Goal: Task Accomplishment & Management: Use online tool/utility

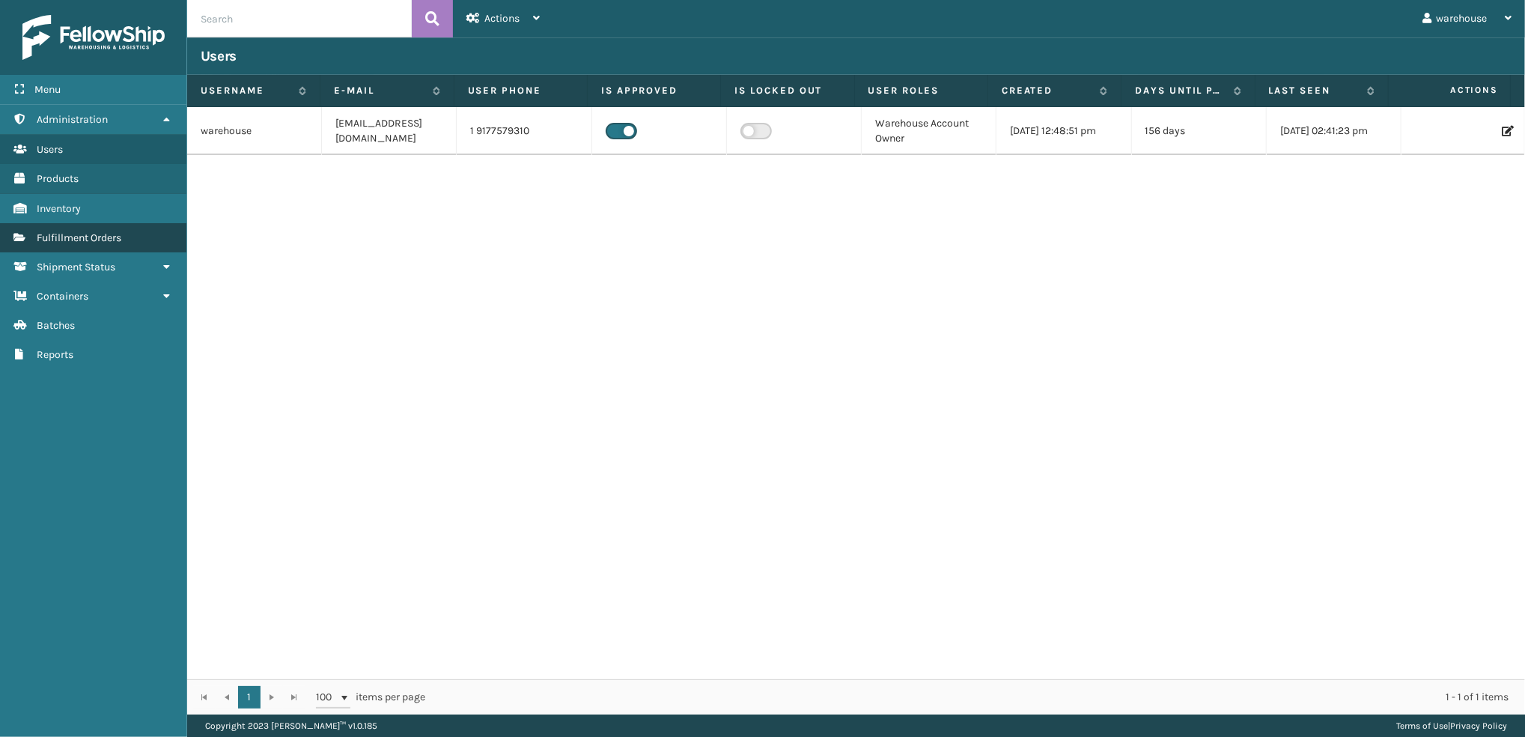
click at [88, 236] on span "Fulfillment Orders" at bounding box center [79, 237] width 85 height 13
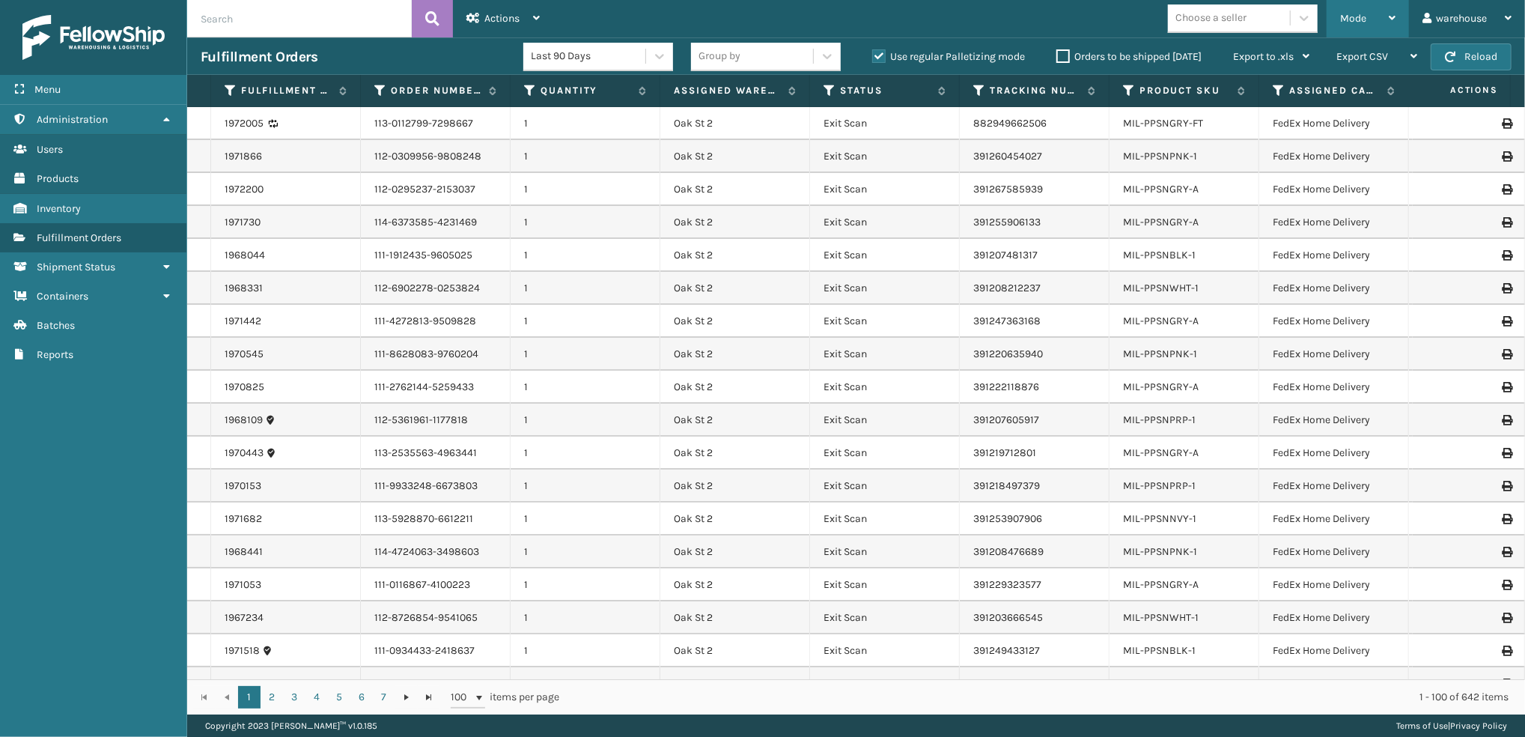
click at [1378, 16] on div "Mode" at bounding box center [1367, 18] width 55 height 37
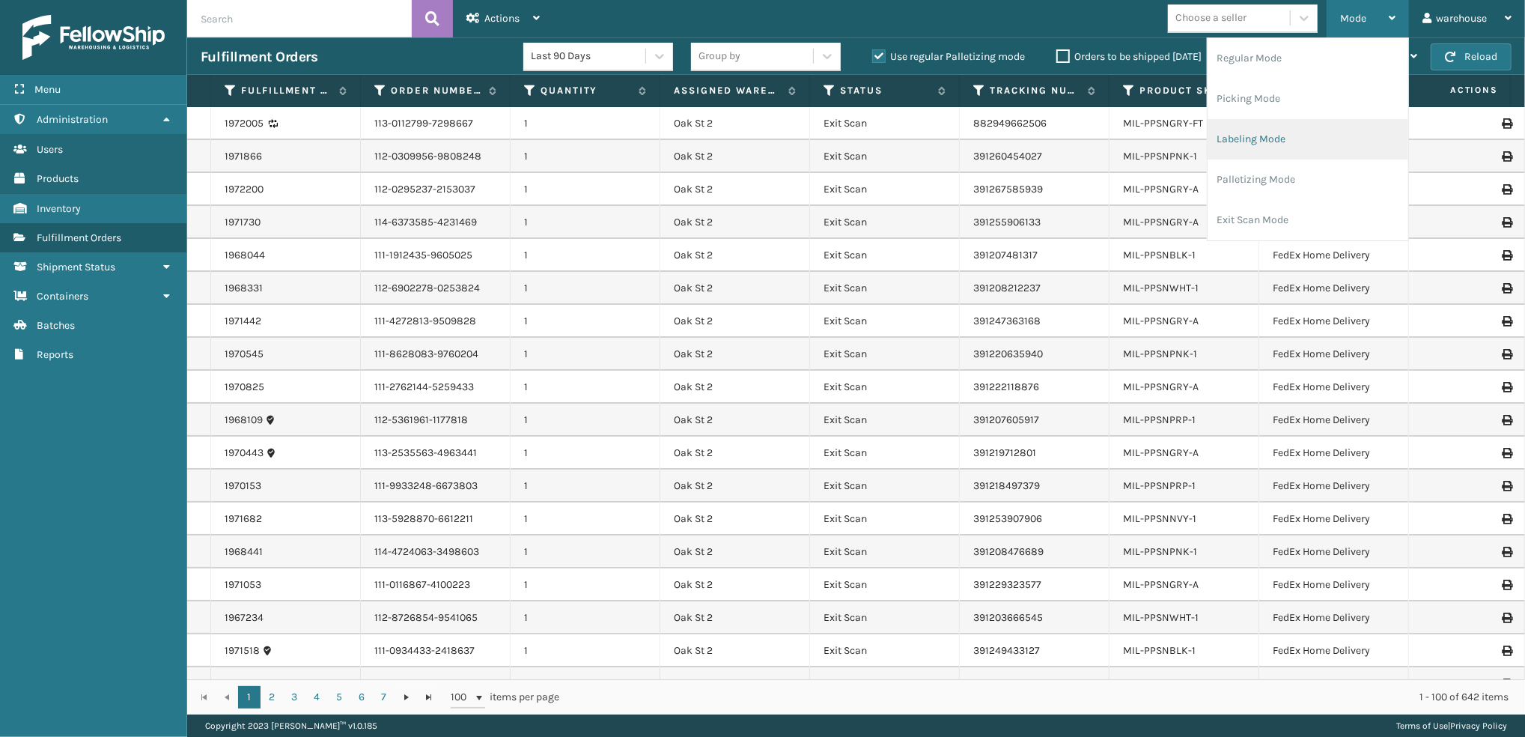
click at [1368, 136] on li "Labeling Mode" at bounding box center [1308, 139] width 201 height 40
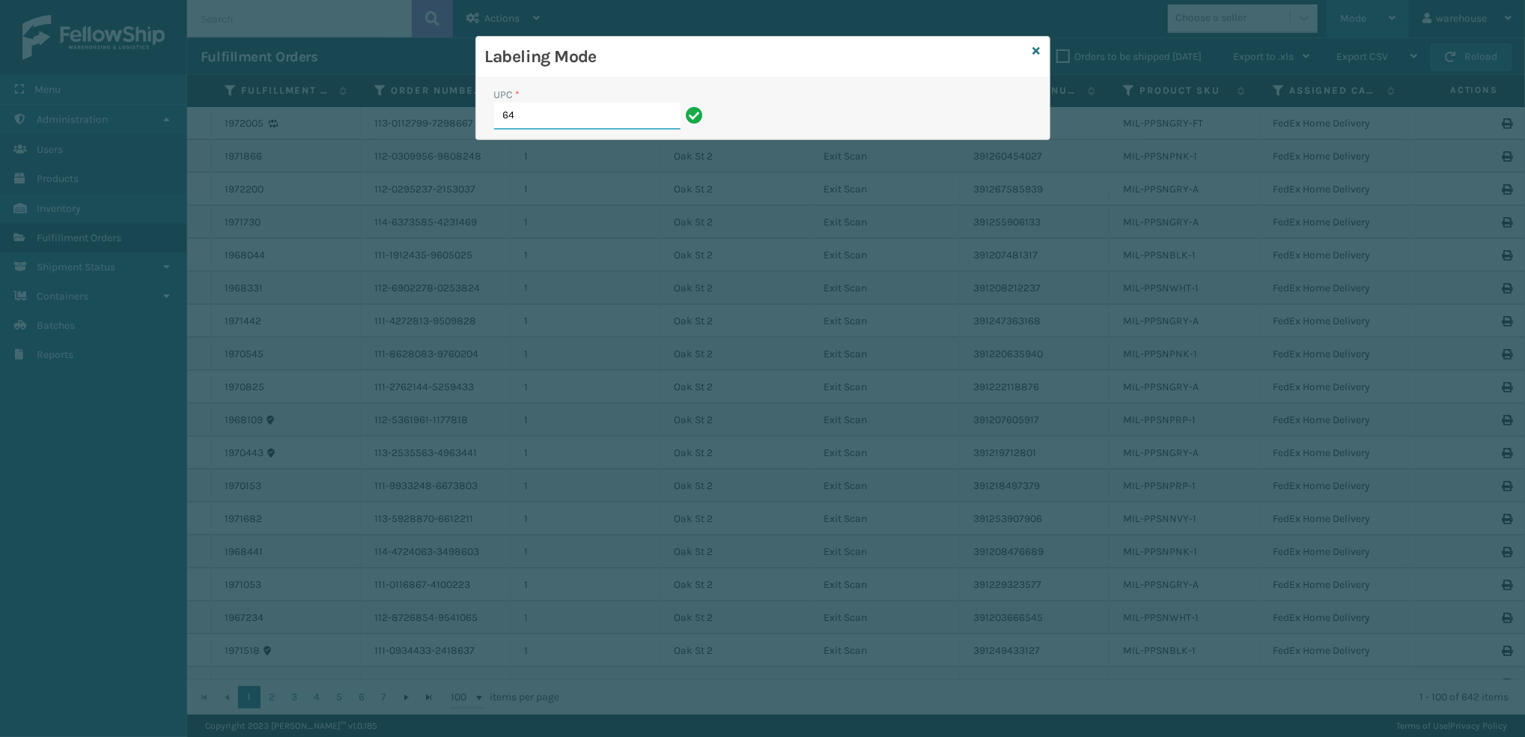
type input "6"
